Goal: Find specific page/section: Find specific page/section

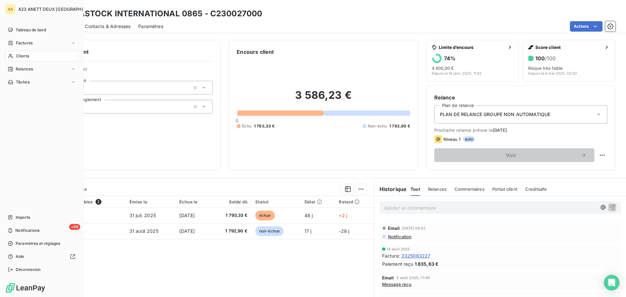
click at [18, 57] on span "Clients" at bounding box center [22, 56] width 13 height 6
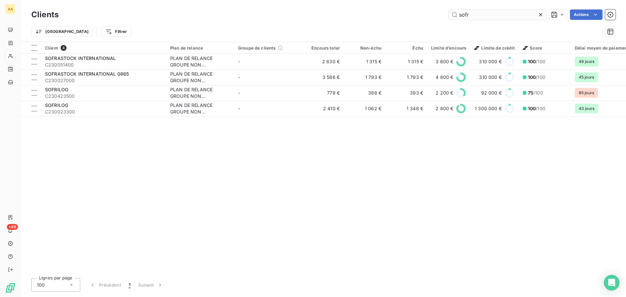
click at [465, 13] on input "sofr" at bounding box center [497, 14] width 98 height 10
drag, startPoint x: 448, startPoint y: 14, endPoint x: 432, endPoint y: 17, distance: 16.1
click at [434, 17] on div "sofr Actions" at bounding box center [340, 14] width 549 height 10
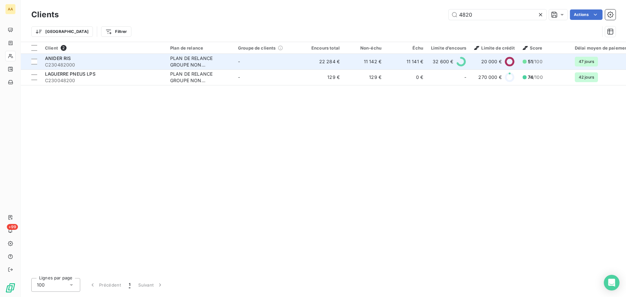
type input "4820"
click at [88, 63] on span "C230482000" at bounding box center [103, 65] width 117 height 7
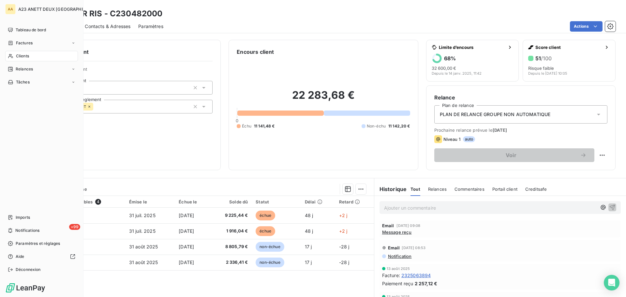
click at [21, 56] on span "Clients" at bounding box center [22, 56] width 13 height 6
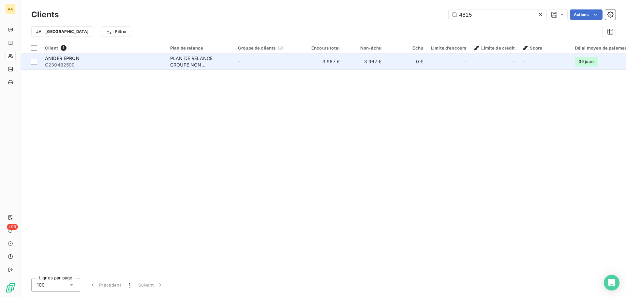
type input "4825"
click at [133, 61] on div "ANIDER EPRON" at bounding box center [103, 58] width 117 height 7
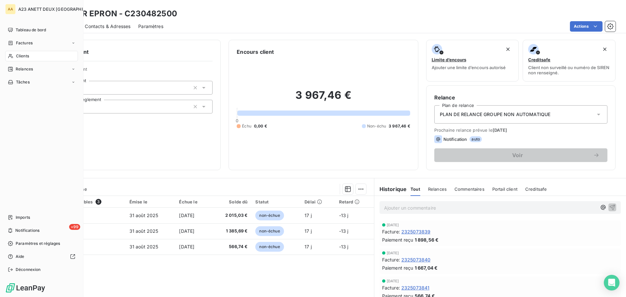
click at [26, 53] on div "Clients" at bounding box center [41, 56] width 73 height 10
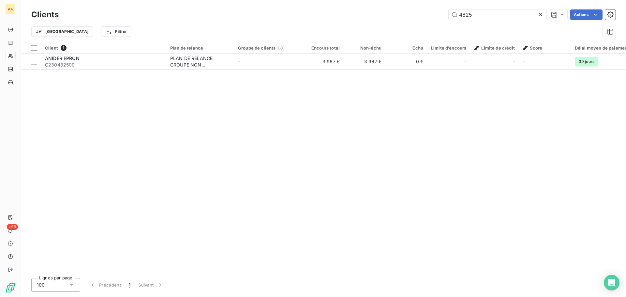
drag, startPoint x: 490, startPoint y: 15, endPoint x: 357, endPoint y: 2, distance: 133.9
click at [357, 2] on div "Clients 4825 Actions Trier Filtrer" at bounding box center [323, 21] width 605 height 42
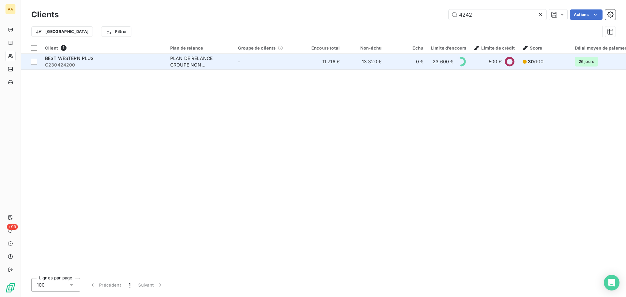
type input "4242"
click at [80, 59] on span "BEST WESTERN PLUS" at bounding box center [69, 58] width 49 height 6
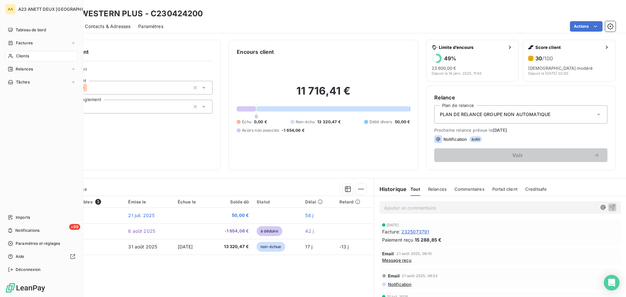
click at [20, 57] on span "Clients" at bounding box center [22, 56] width 13 height 6
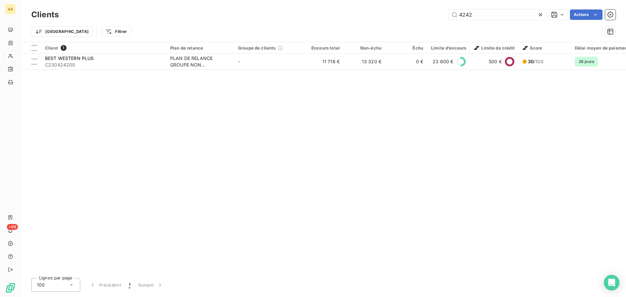
drag, startPoint x: 480, startPoint y: 14, endPoint x: 401, endPoint y: 17, distance: 79.3
click at [402, 18] on div "4242 Actions" at bounding box center [340, 14] width 549 height 10
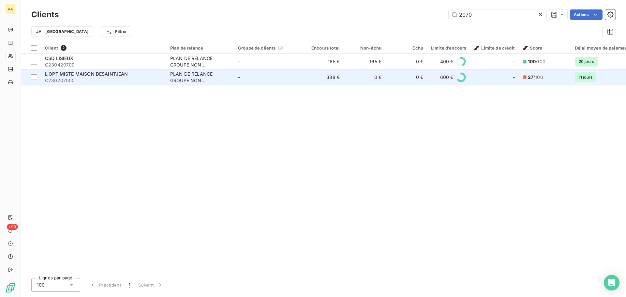
type input "2070"
click at [77, 77] on div "L'OPTIMISTE MAISON DESAINTJEAN" at bounding box center [103, 74] width 117 height 7
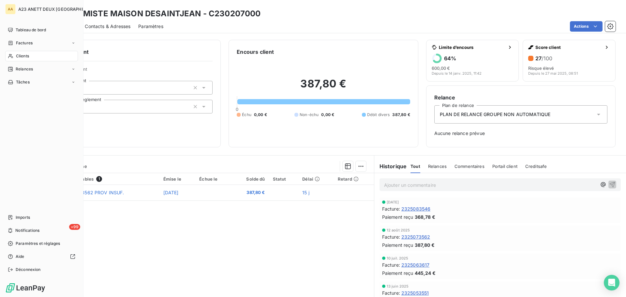
click at [23, 55] on span "Clients" at bounding box center [22, 56] width 13 height 6
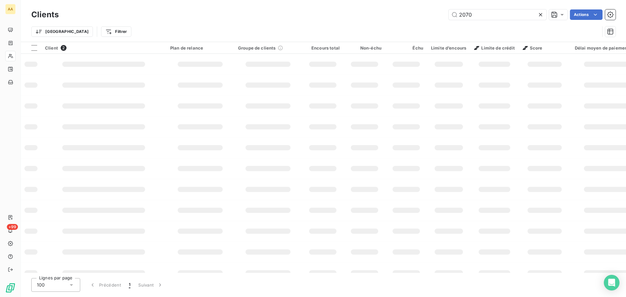
drag, startPoint x: 437, startPoint y: 13, endPoint x: 414, endPoint y: 13, distance: 23.5
click at [416, 13] on div "2070 Actions" at bounding box center [340, 14] width 549 height 10
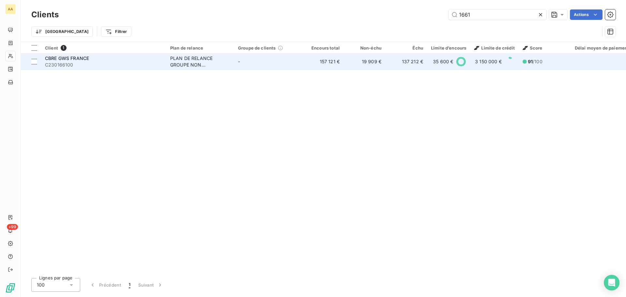
type input "1661"
click at [79, 60] on span "CBRE GWS FRANCE" at bounding box center [67, 58] width 44 height 6
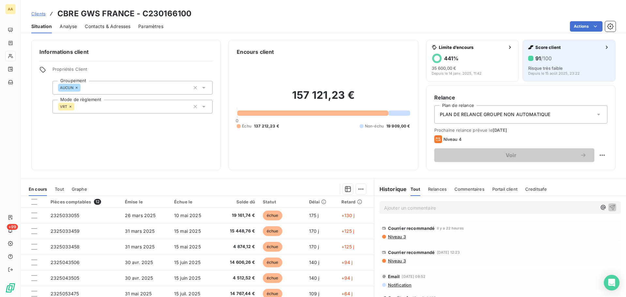
drag, startPoint x: 192, startPoint y: 170, endPoint x: 562, endPoint y: 55, distance: 388.0
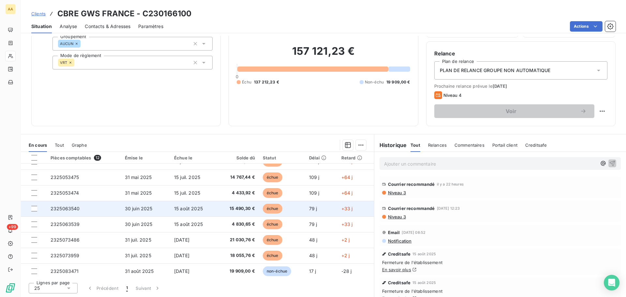
scroll to position [74, 0]
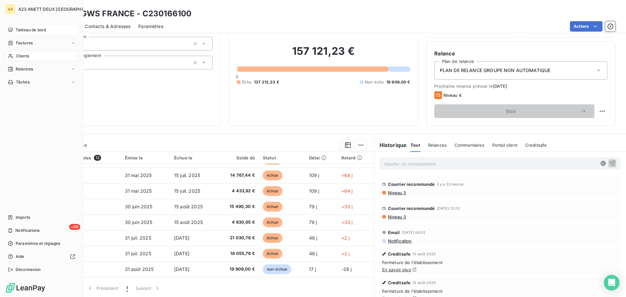
click at [27, 32] on span "Tableau de bord" at bounding box center [31, 30] width 30 height 6
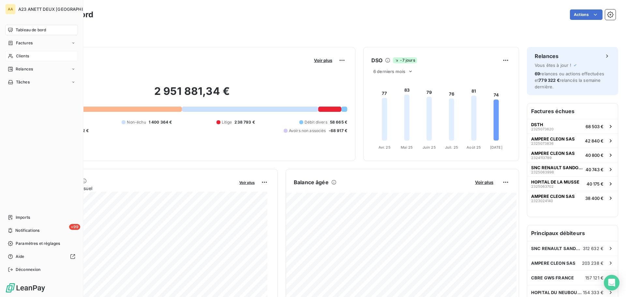
click at [20, 56] on span "Clients" at bounding box center [22, 56] width 13 height 6
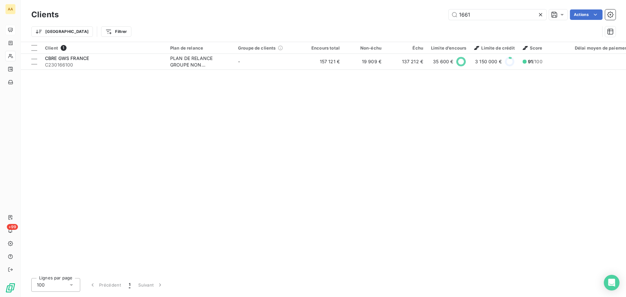
drag, startPoint x: 472, startPoint y: 14, endPoint x: 417, endPoint y: 16, distance: 55.4
click at [430, 16] on div "1661 Actions" at bounding box center [340, 14] width 549 height 10
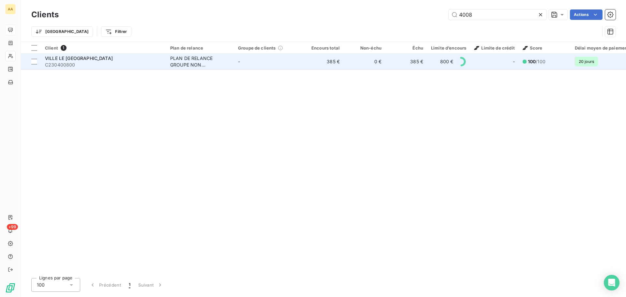
type input "4008"
click at [86, 63] on span "C230400800" at bounding box center [103, 65] width 117 height 7
